Goal: Information Seeking & Learning: Learn about a topic

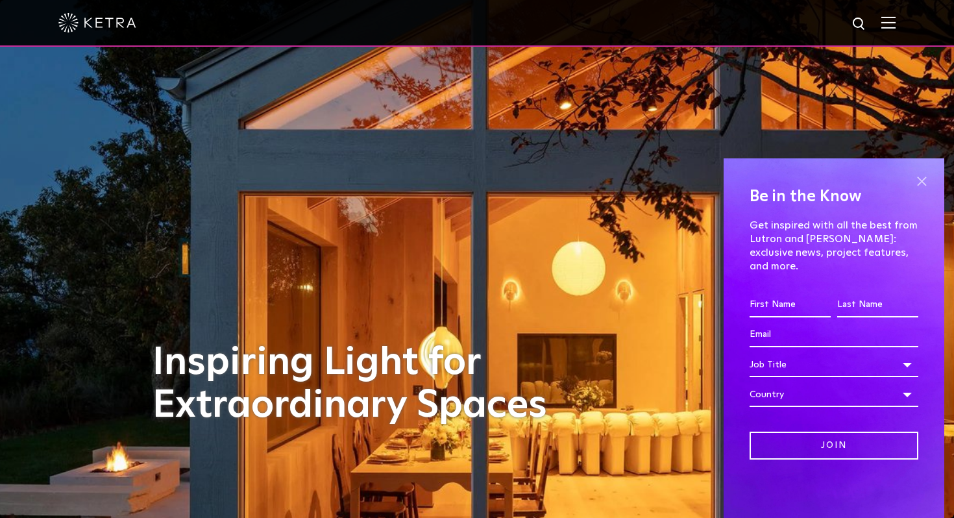
click at [923, 191] on span at bounding box center [921, 180] width 19 height 19
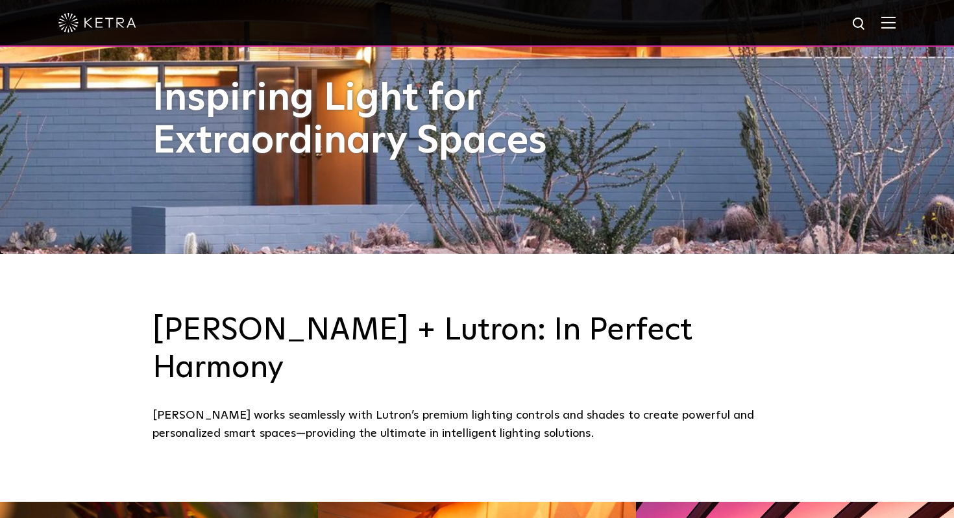
scroll to position [287, 0]
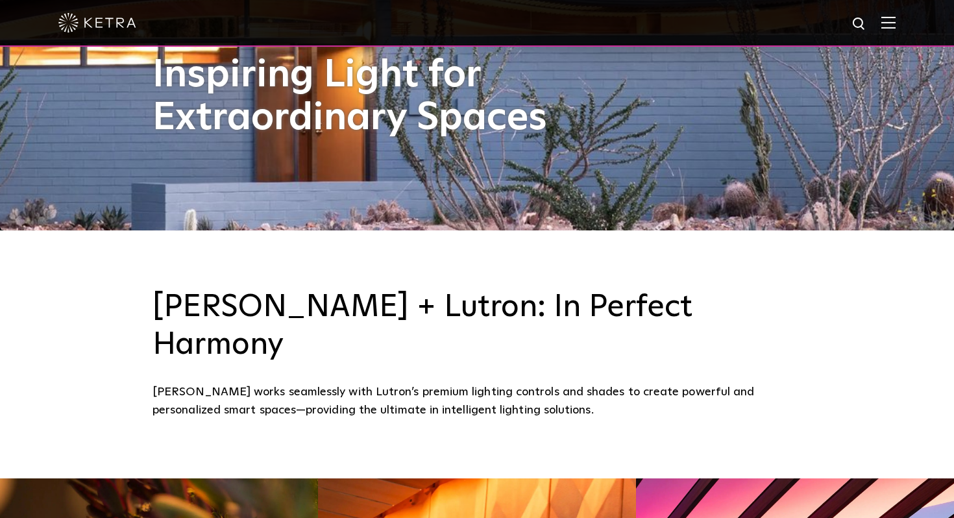
click at [891, 21] on img at bounding box center [888, 22] width 14 height 12
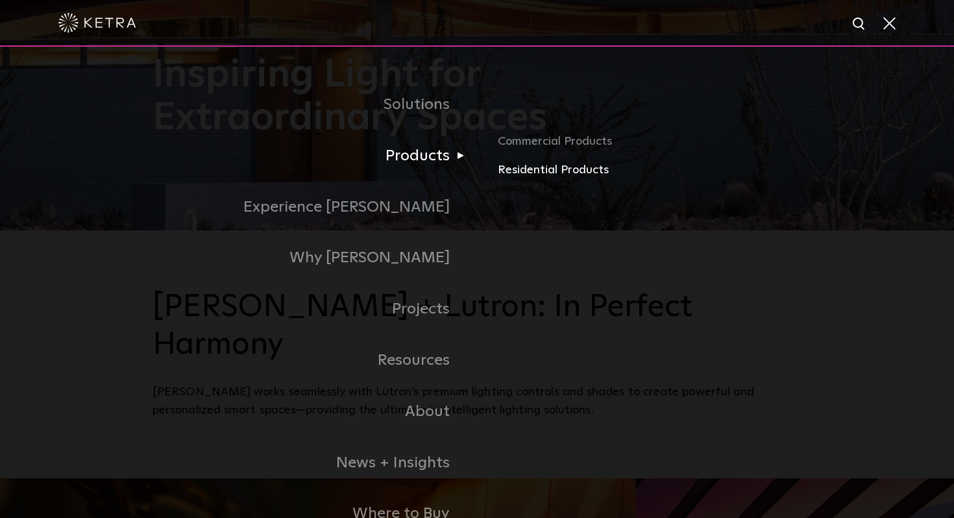
click at [526, 165] on link "Residential Products" at bounding box center [650, 170] width 304 height 19
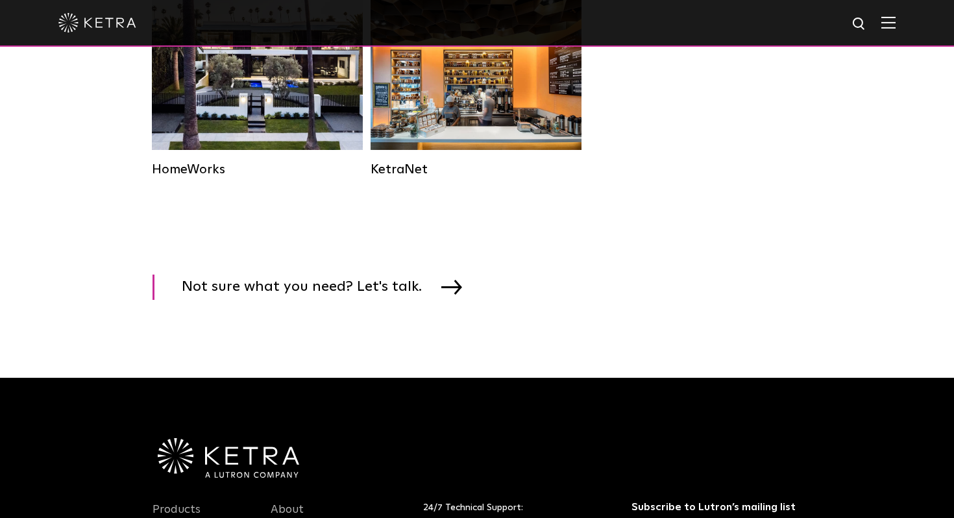
scroll to position [1891, 0]
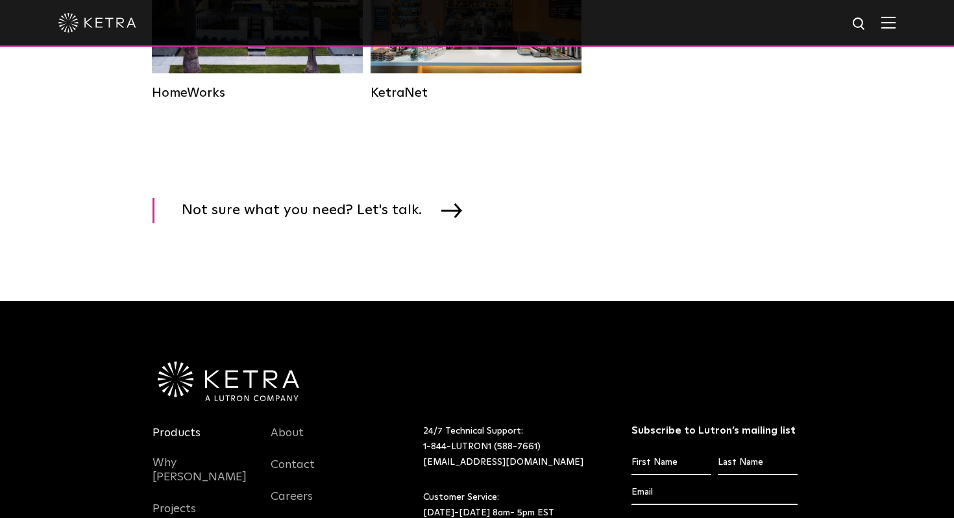
click at [186, 432] on link "Products" at bounding box center [176, 441] width 48 height 30
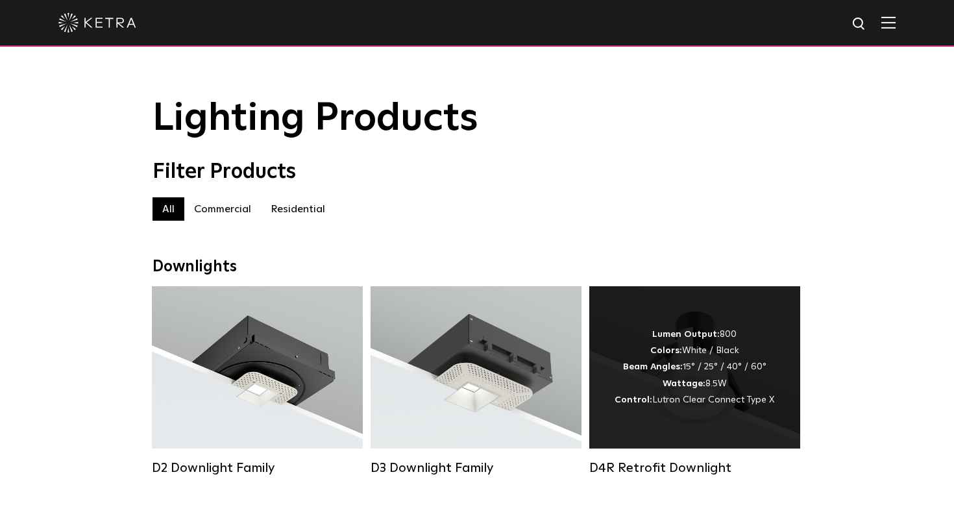
click at [635, 371] on strong "Beam Angles:" at bounding box center [653, 366] width 60 height 9
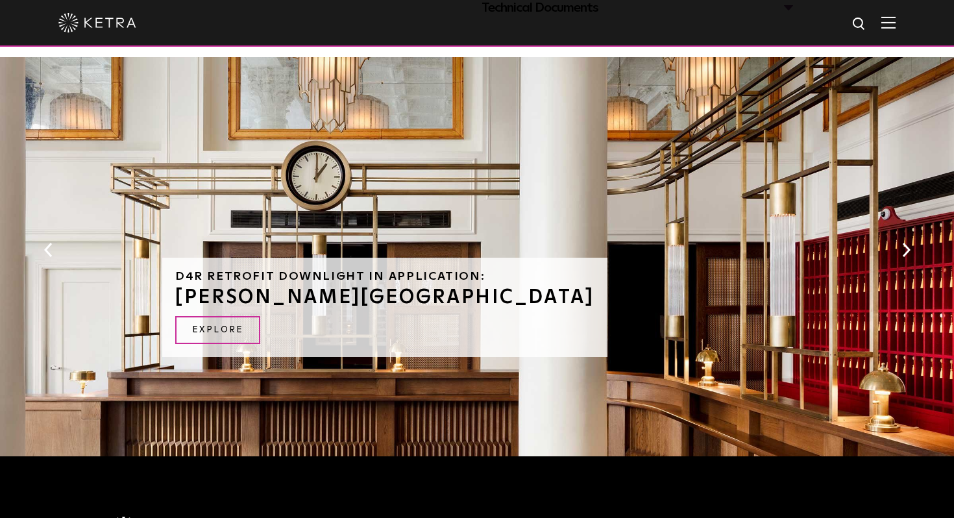
scroll to position [739, 0]
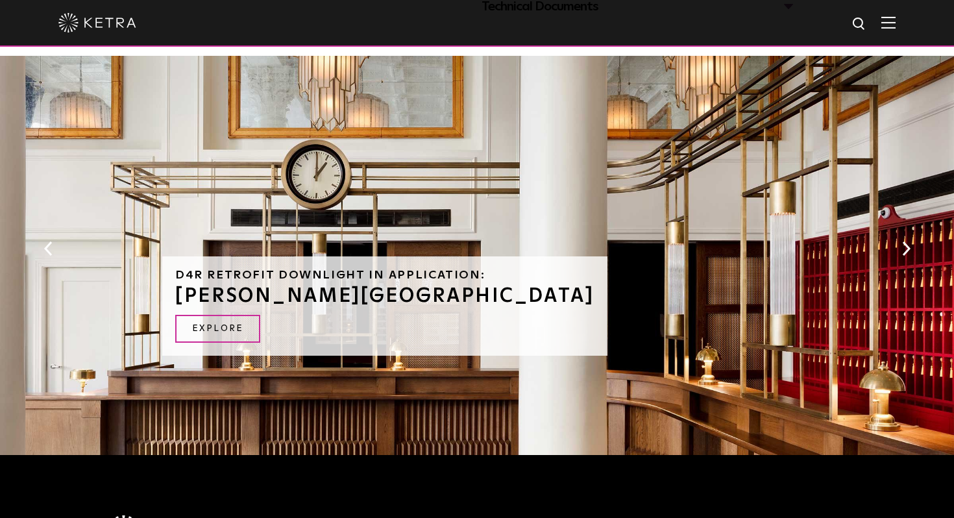
click at [67, 14] on img at bounding box center [97, 22] width 78 height 19
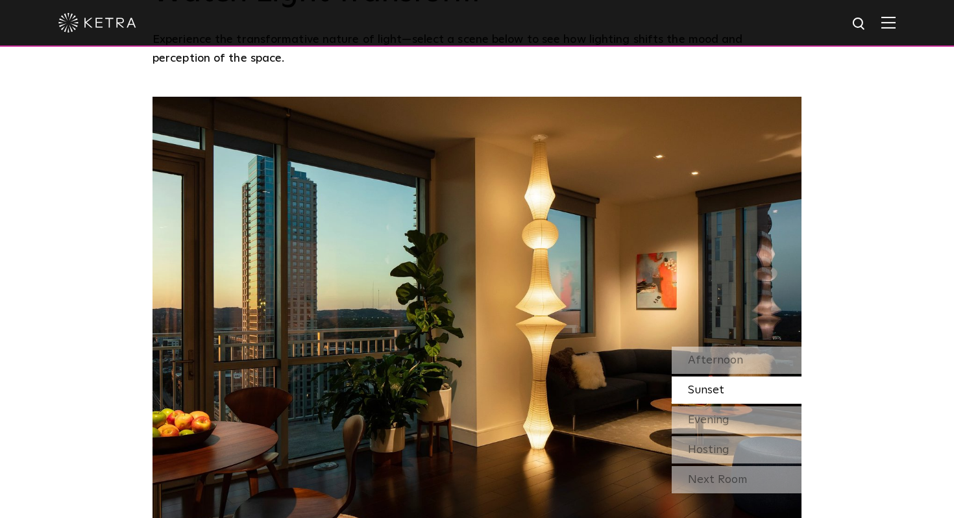
scroll to position [1097, 0]
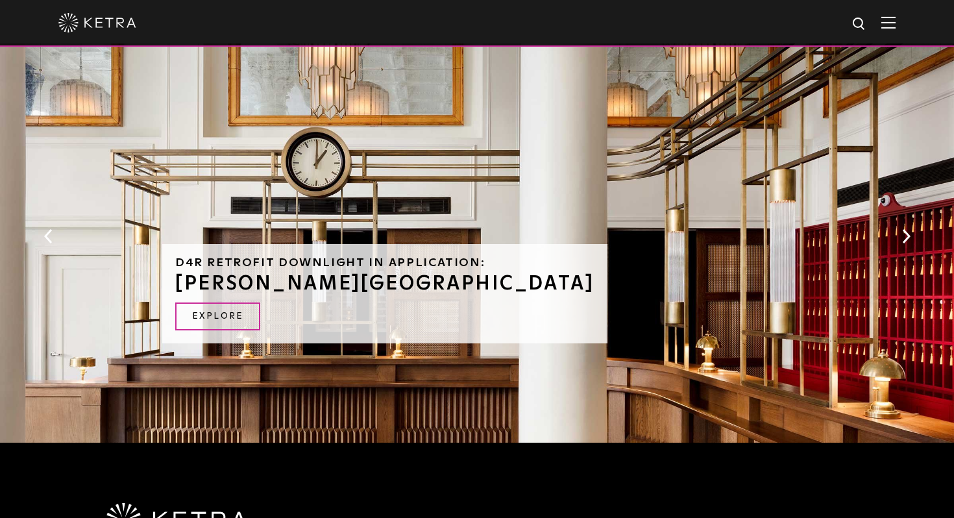
scroll to position [752, 0]
